Goal: Information Seeking & Learning: Learn about a topic

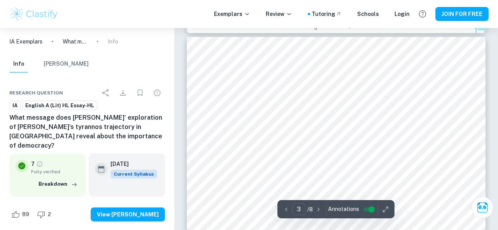
scroll to position [889, 0]
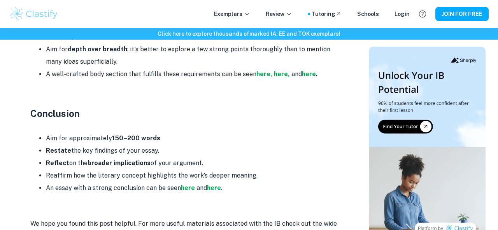
scroll to position [1266, 0]
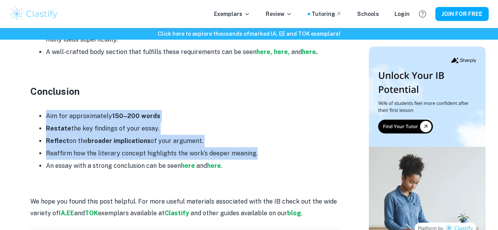
drag, startPoint x: 46, startPoint y: 103, endPoint x: 258, endPoint y: 142, distance: 215.8
click at [258, 142] on ul "Aim for approximately 150–200 words Restate the key findings of your essay. Ref…" at bounding box center [185, 141] width 311 height 62
copy ul "Aim for approximately 150–200 words Restate the key findings of your essay. Ref…"
click at [191, 123] on li "Restate the key findings of your essay." at bounding box center [194, 129] width 296 height 12
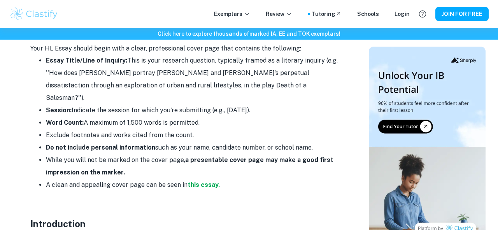
scroll to position [430, 0]
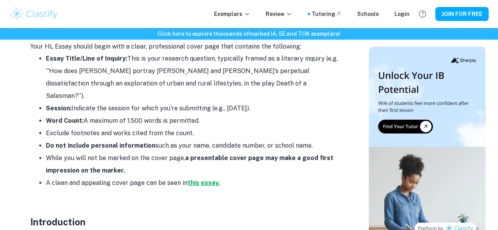
click at [205, 179] on strong "this essay." at bounding box center [203, 182] width 32 height 7
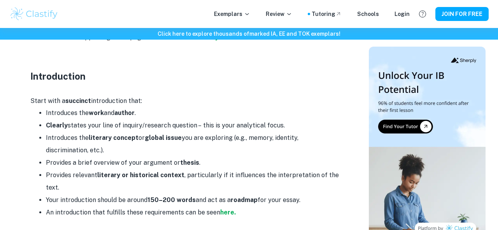
scroll to position [576, 0]
click at [226, 209] on strong "here." at bounding box center [228, 212] width 16 height 7
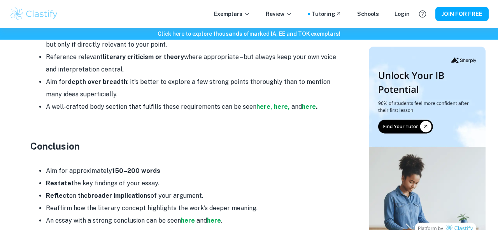
scroll to position [1211, 0]
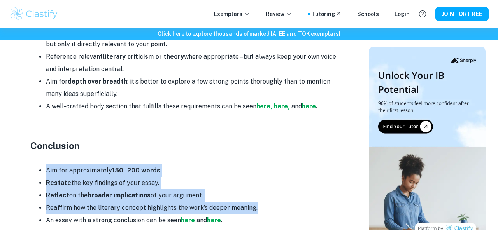
drag, startPoint x: 35, startPoint y: 158, endPoint x: 266, endPoint y: 192, distance: 233.9
click at [266, 192] on ul "Aim for approximately 150–200 words Restate the key findings of your essay. Ref…" at bounding box center [185, 196] width 311 height 62
copy ul "Aim for approximately 150–200 words Restate the key findings of your essay. Ref…"
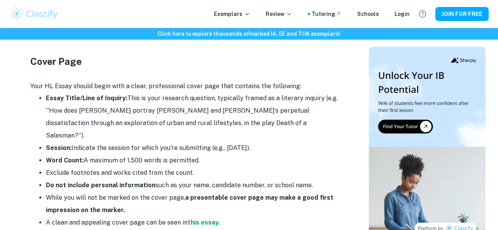
scroll to position [391, 0]
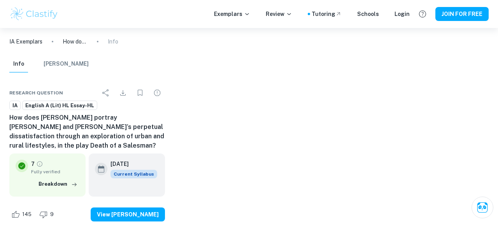
checkbox input "true"
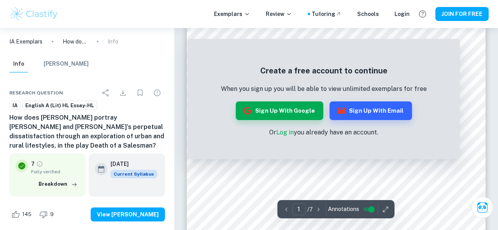
scroll to position [113, 0]
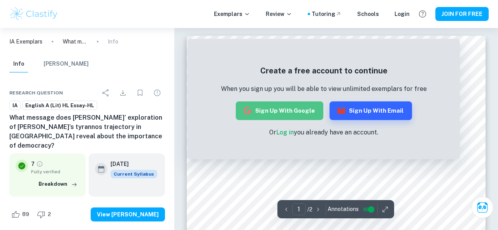
click at [295, 112] on button "Sign up with Google" at bounding box center [280, 111] width 88 height 19
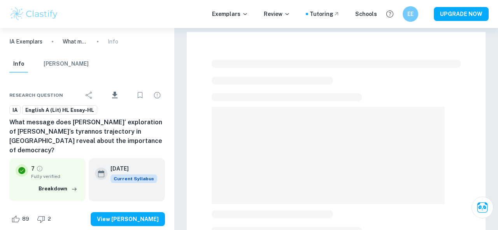
checkbox input "true"
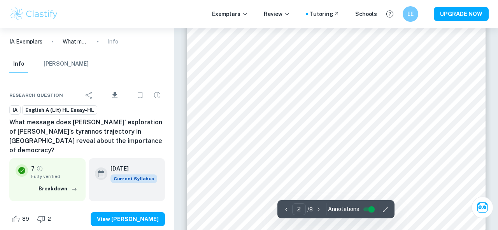
scroll to position [485, 0]
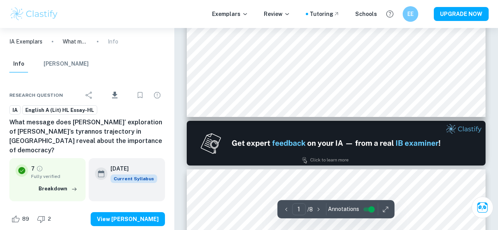
type input "2"
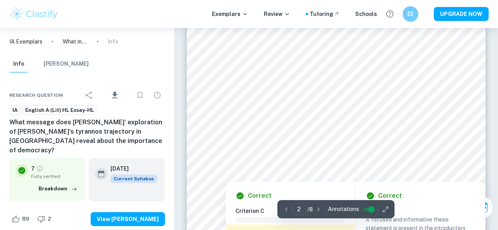
scroll to position [541, 0]
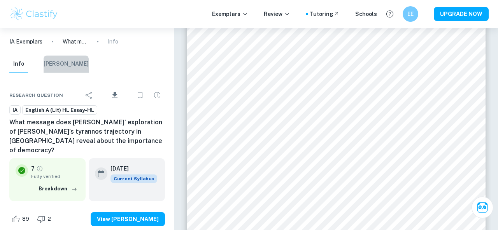
click at [66, 68] on button "[PERSON_NAME]" at bounding box center [66, 64] width 45 height 17
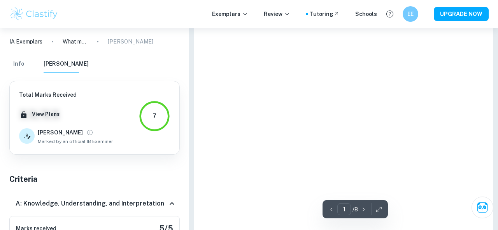
type input "2"
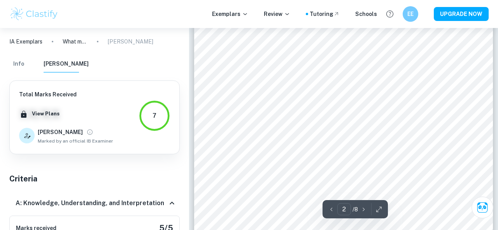
click at [24, 61] on button "Info" at bounding box center [18, 64] width 19 height 17
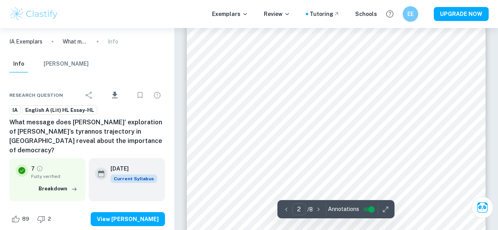
scroll to position [518, 0]
